Goal: Task Accomplishment & Management: Manage account settings

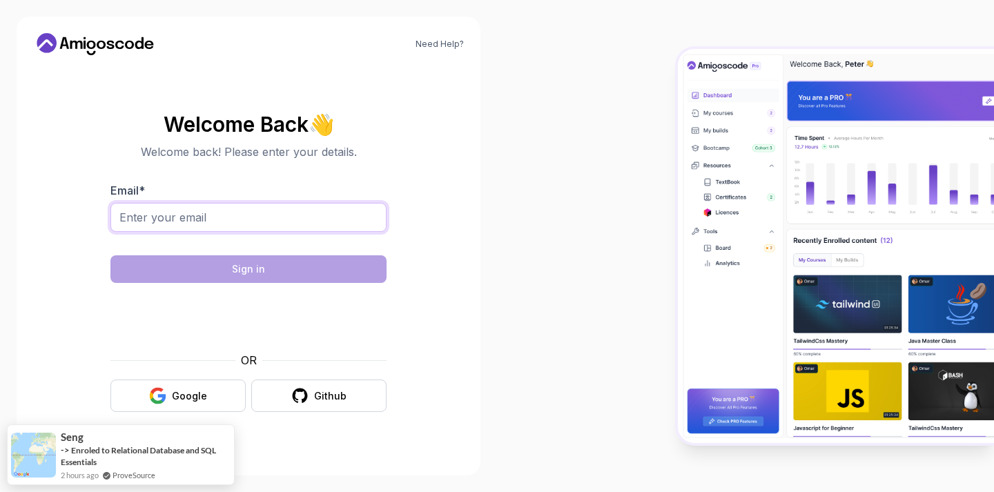
click at [326, 221] on input "Email *" at bounding box center [248, 217] width 276 height 29
type input "[EMAIL_ADDRESS][DOMAIN_NAME]"
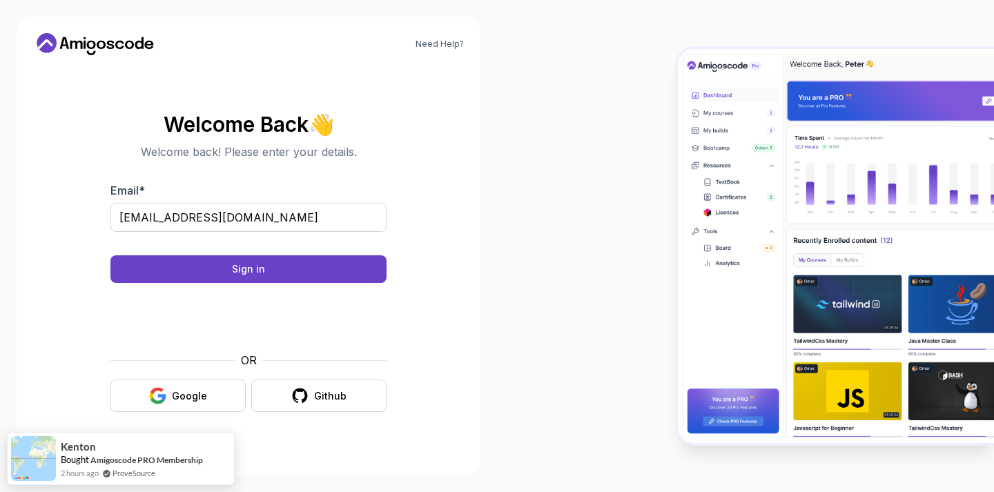
click at [697, 131] on body "Need Help? Welcome Back 👋 Welcome back! Please enter your details. Email * [EMA…" at bounding box center [497, 246] width 994 height 492
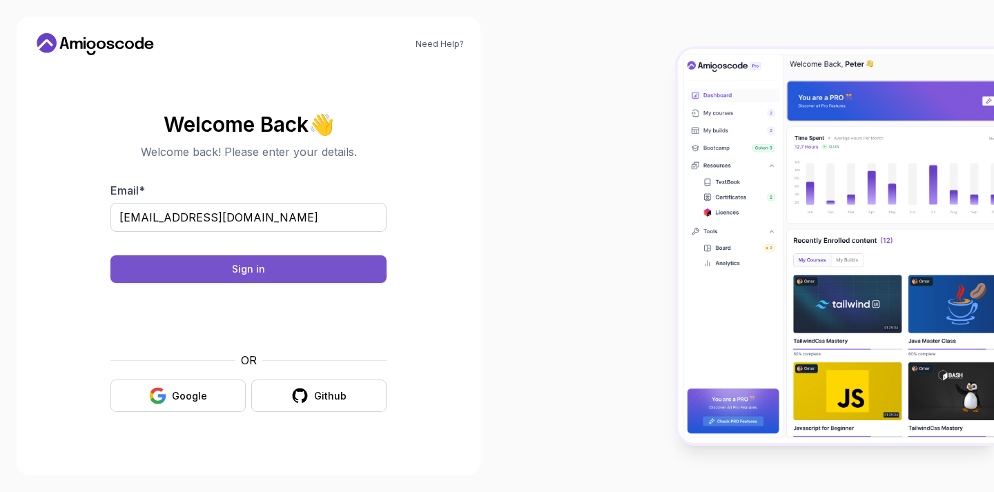
click at [284, 260] on button "Sign in" at bounding box center [248, 269] width 276 height 28
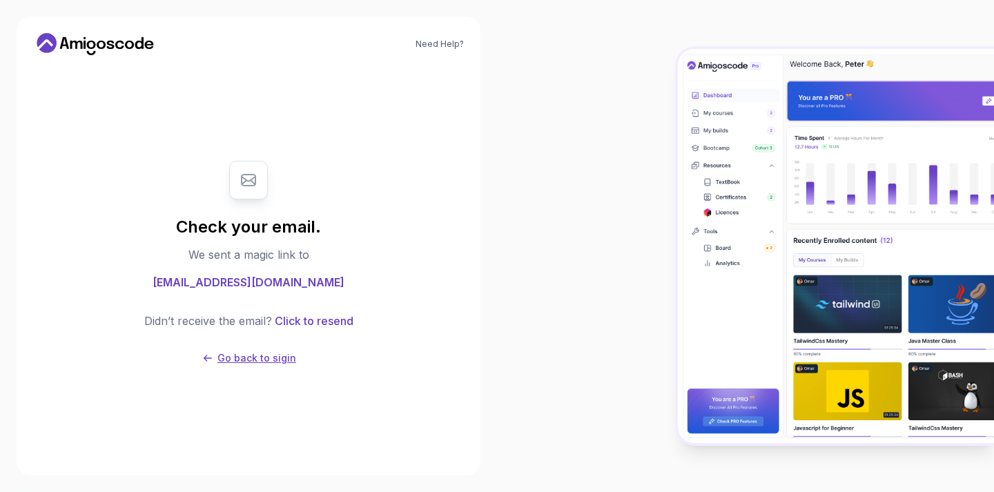
click at [214, 355] on button "Go back to sigin" at bounding box center [248, 358] width 95 height 14
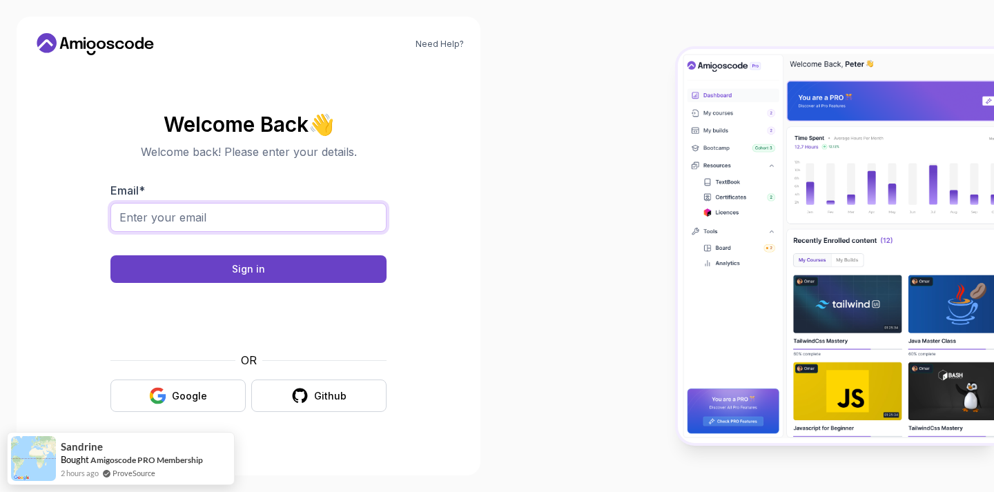
click at [175, 208] on input "Email *" at bounding box center [248, 217] width 276 height 29
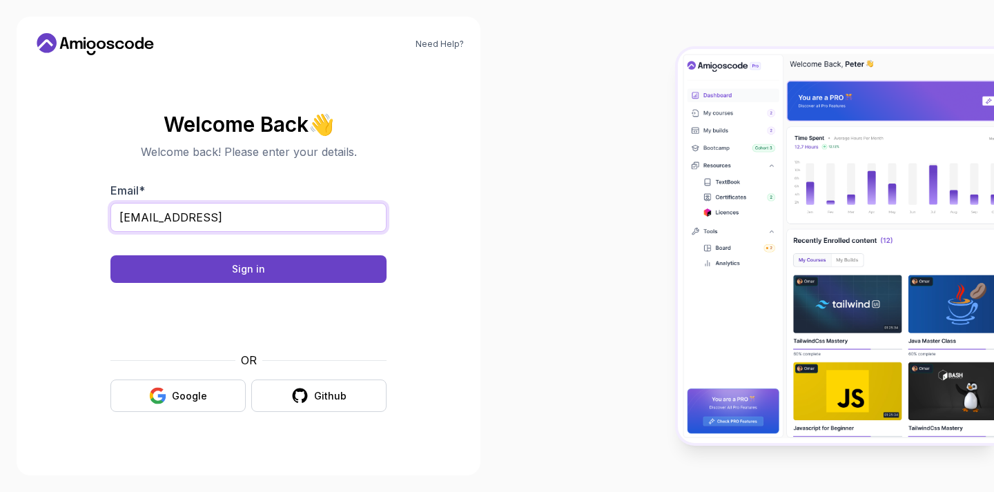
type input "[EMAIL_ADDRESS][DOMAIN_NAME]"
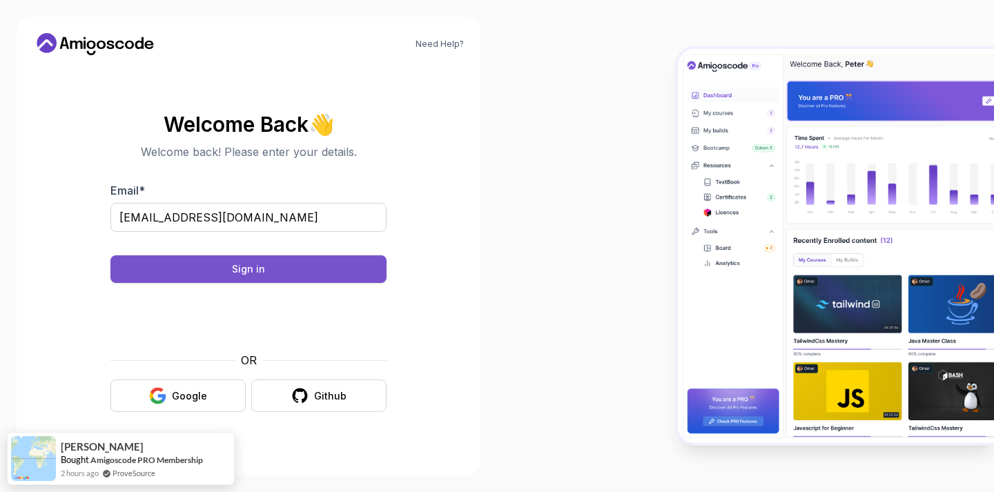
click at [295, 267] on button "Sign in" at bounding box center [248, 269] width 276 height 28
